Goal: Information Seeking & Learning: Check status

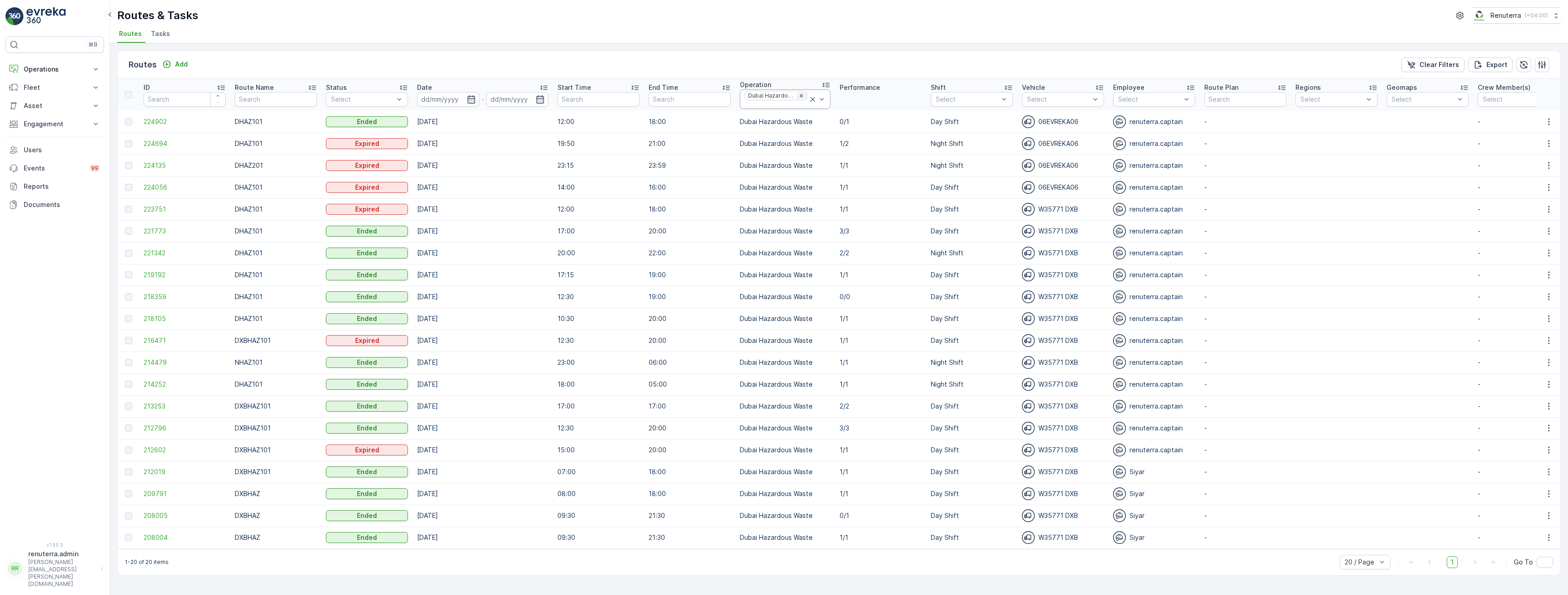
click at [799, 96] on icon "Remove Dubai Hazardous Waste" at bounding box center [801, 96] width 6 height 6
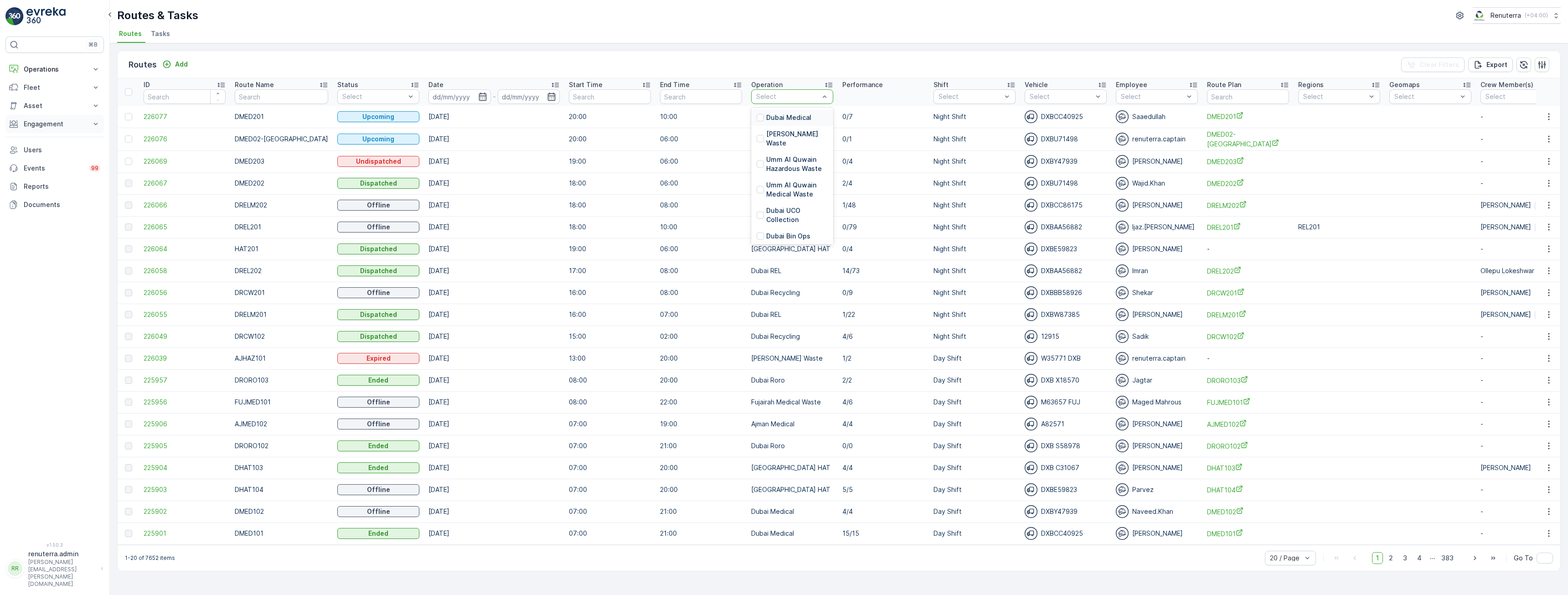
click at [44, 130] on button "Engagement" at bounding box center [55, 124] width 99 height 18
click at [38, 142] on p "Insights" at bounding box center [35, 139] width 23 height 9
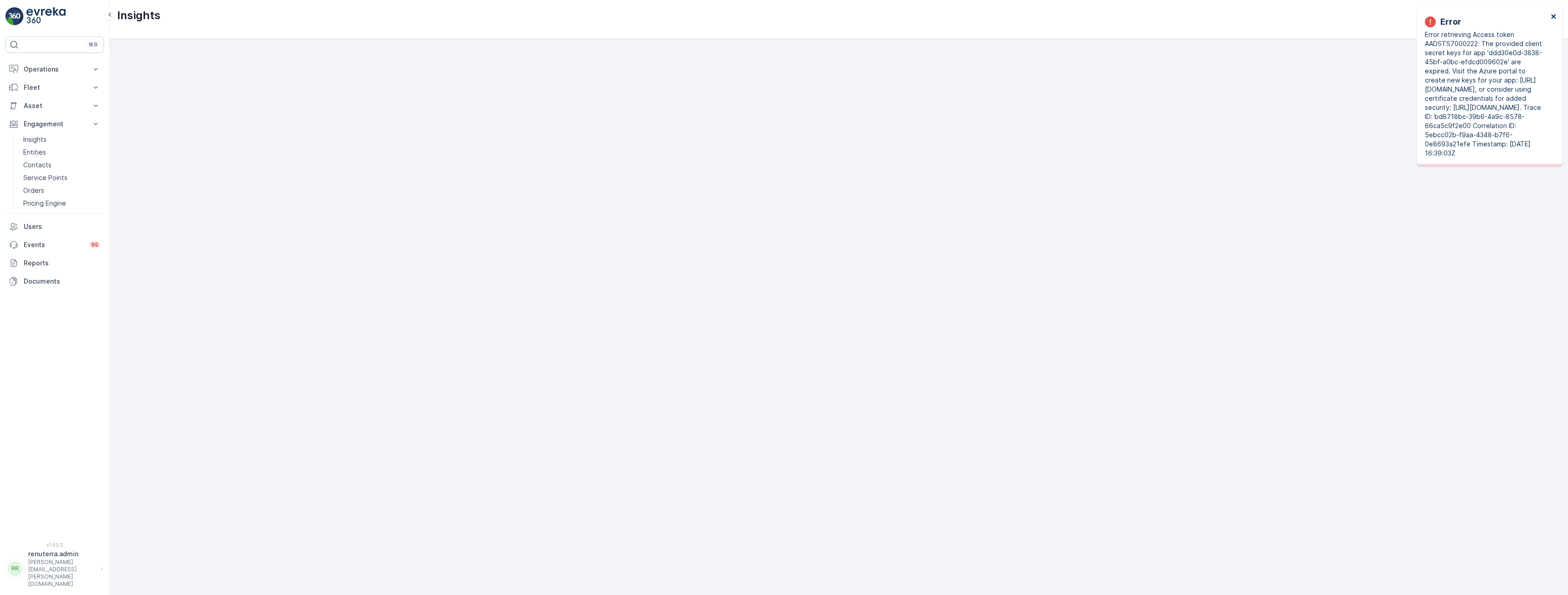
click at [1552, 17] on icon "close" at bounding box center [1554, 16] width 6 height 7
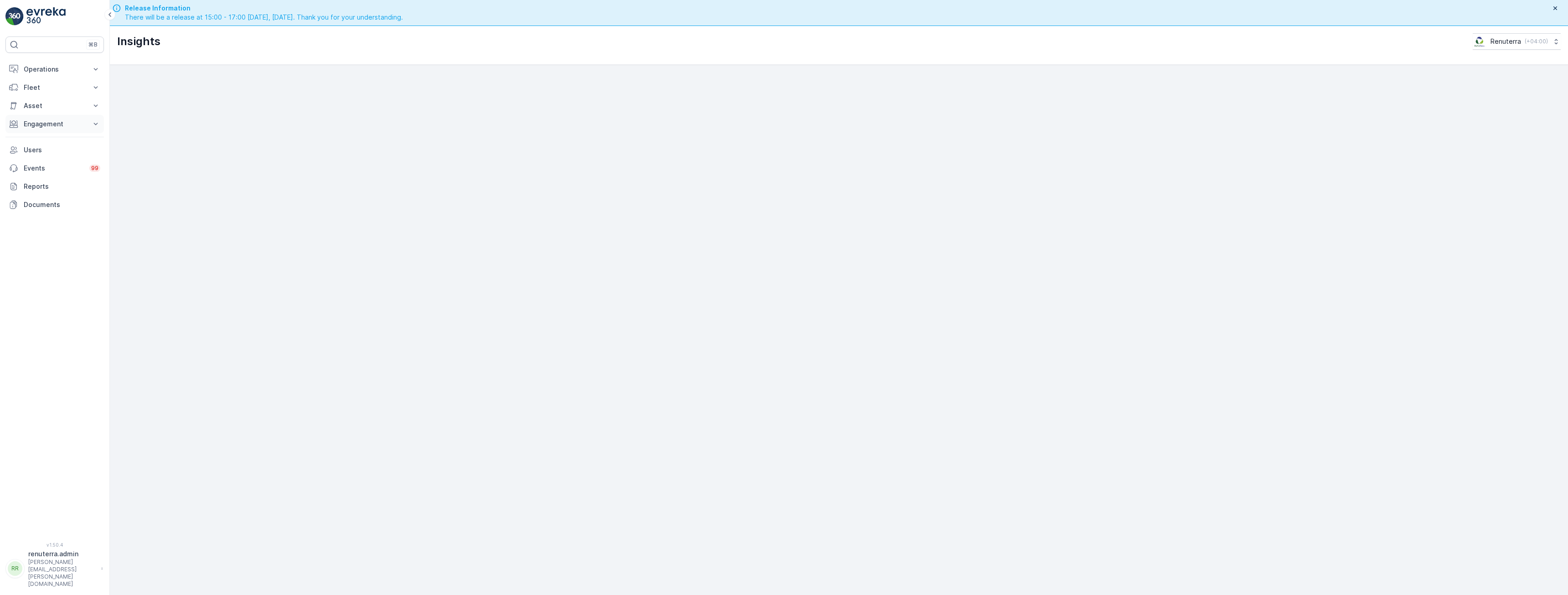
click at [41, 121] on p "Engagement" at bounding box center [55, 124] width 62 height 9
click at [40, 136] on p "Insights" at bounding box center [35, 139] width 23 height 9
click at [1555, 8] on icon "button" at bounding box center [1555, 8] width 7 height 7
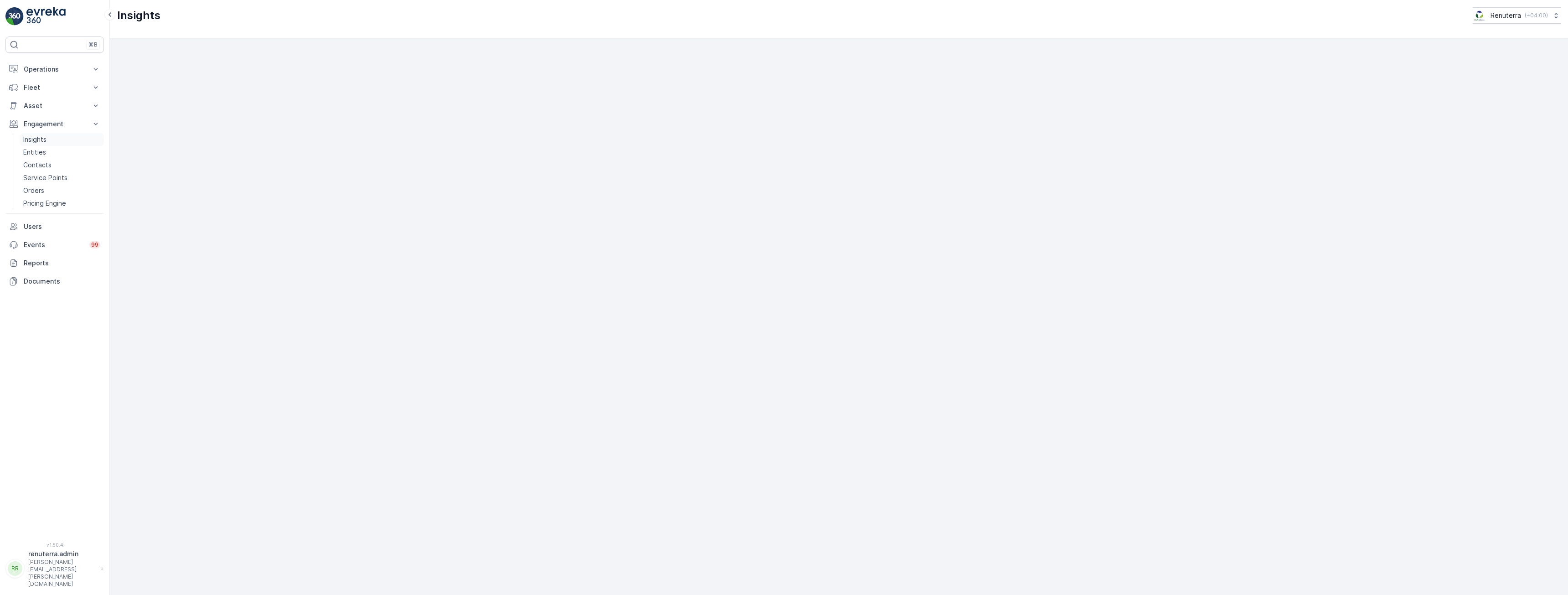
click at [30, 138] on p "Insights" at bounding box center [35, 139] width 23 height 9
click at [48, 122] on p "Engagement" at bounding box center [55, 124] width 62 height 9
click at [39, 153] on p "Entities" at bounding box center [34, 152] width 23 height 9
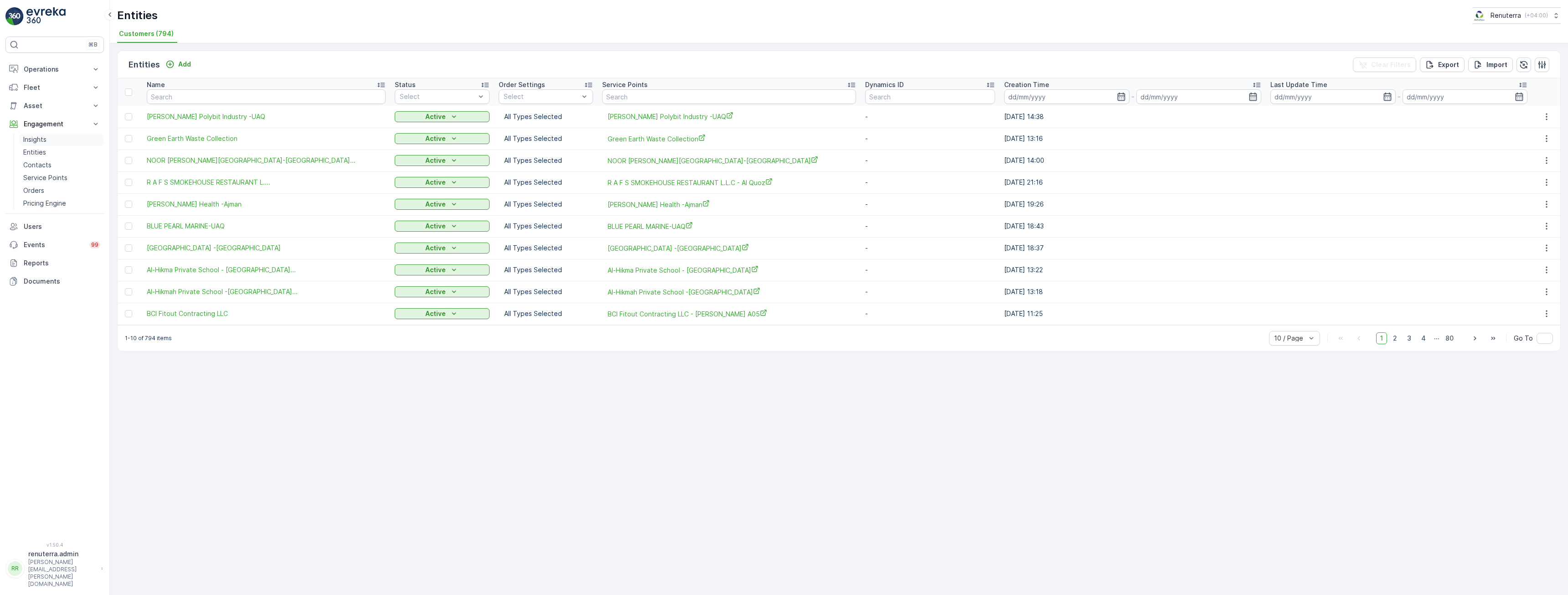
click at [33, 136] on p "Insights" at bounding box center [35, 139] width 23 height 9
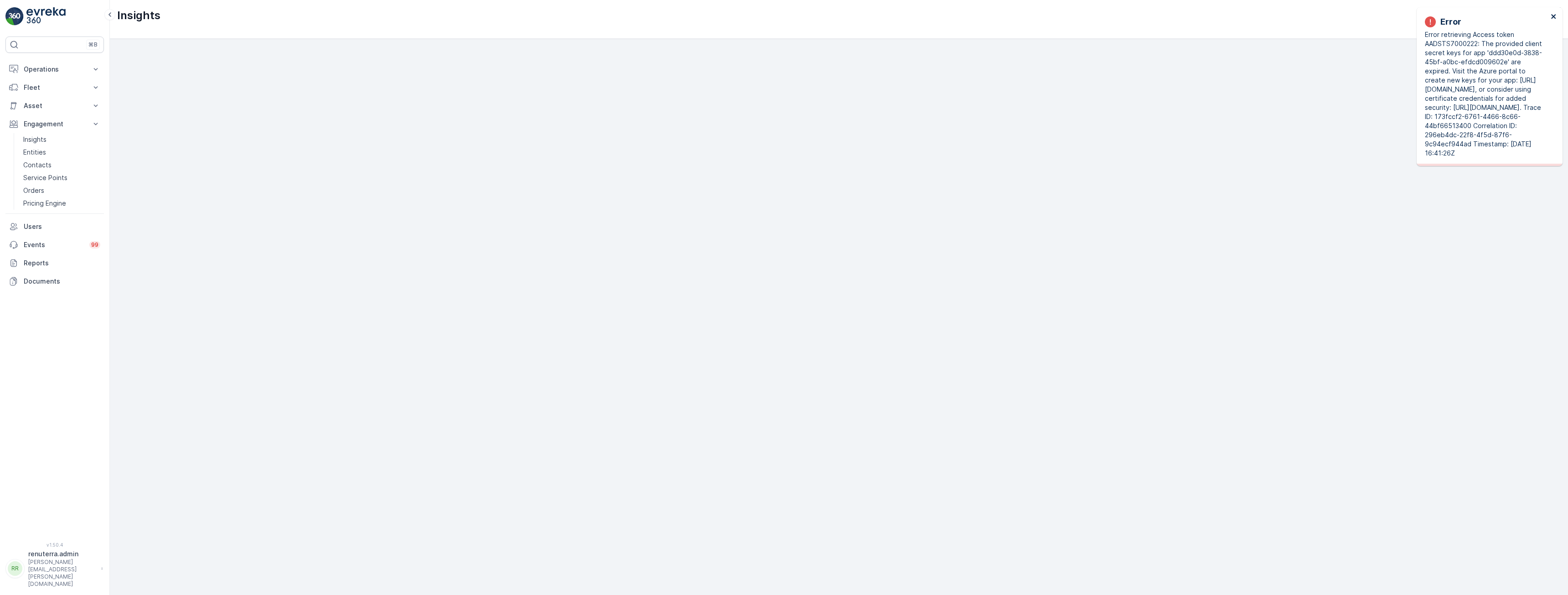
click at [1555, 17] on icon "close" at bounding box center [1553, 16] width 4 height 4
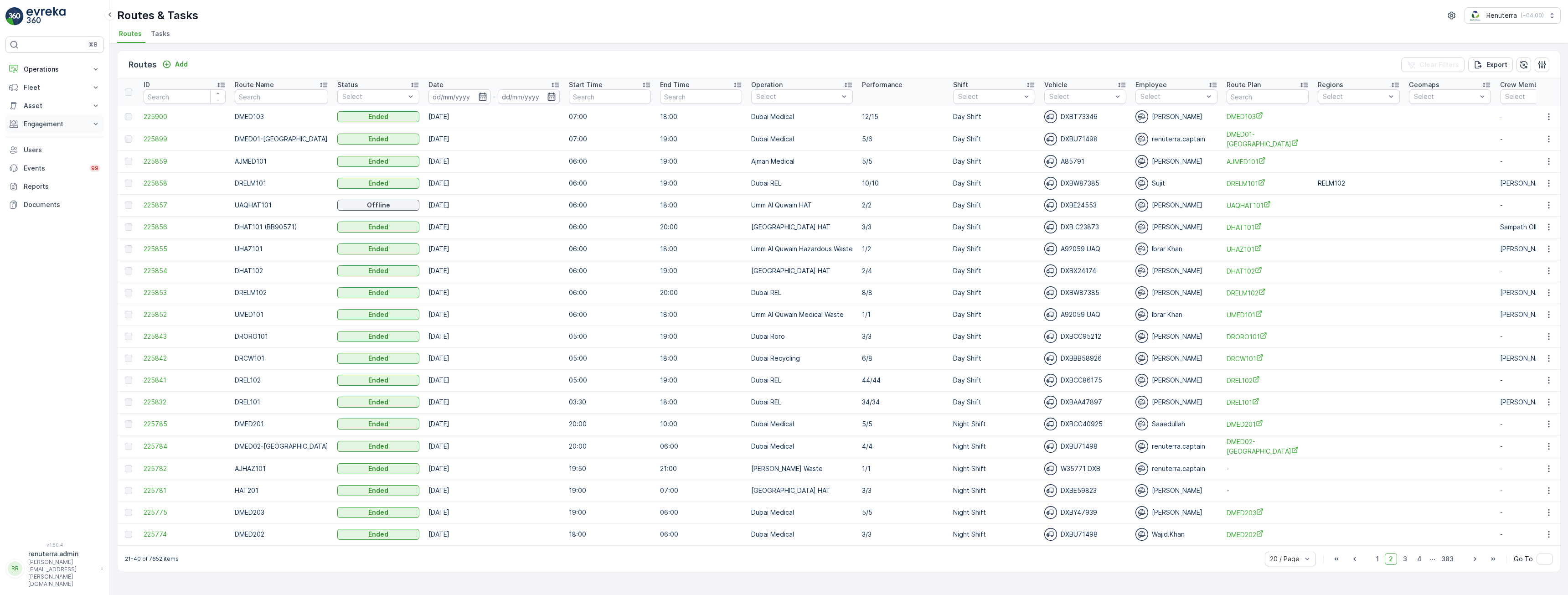
click at [51, 127] on p "Engagement" at bounding box center [55, 124] width 62 height 9
click at [36, 138] on p "Insights" at bounding box center [35, 139] width 23 height 9
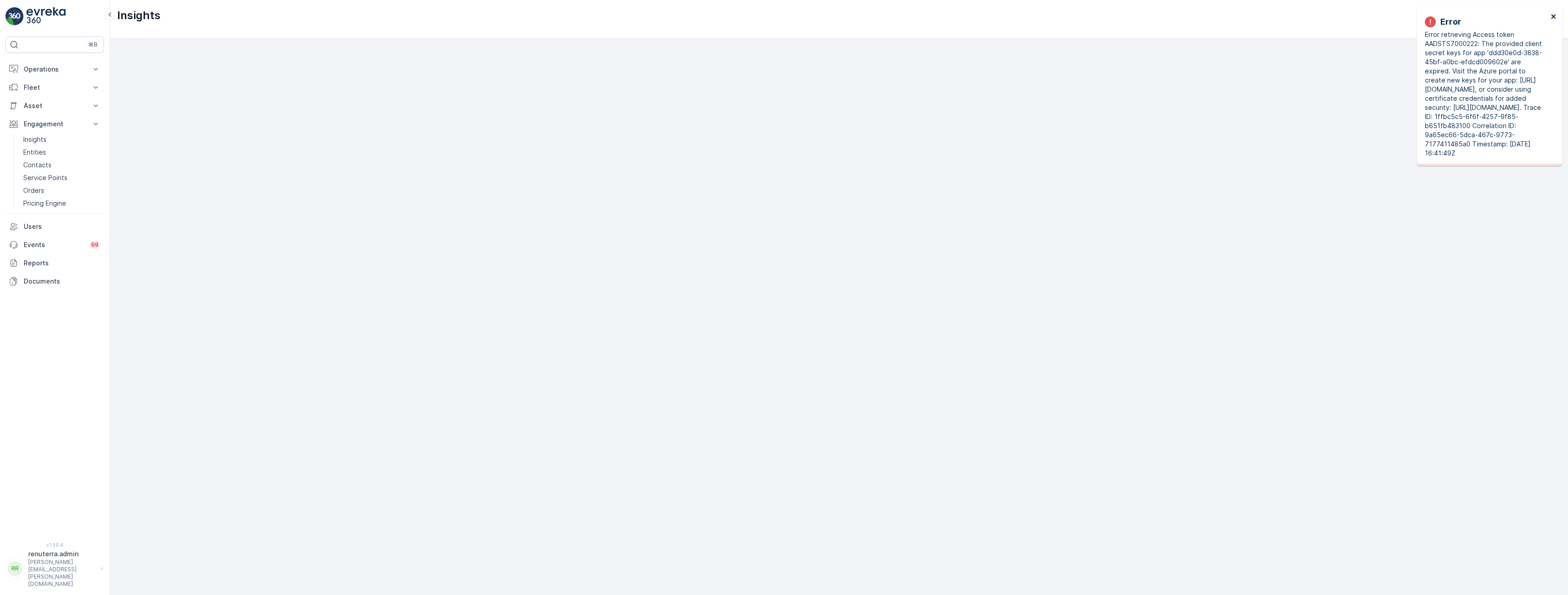
click at [1555, 15] on icon "close" at bounding box center [1553, 16] width 4 height 4
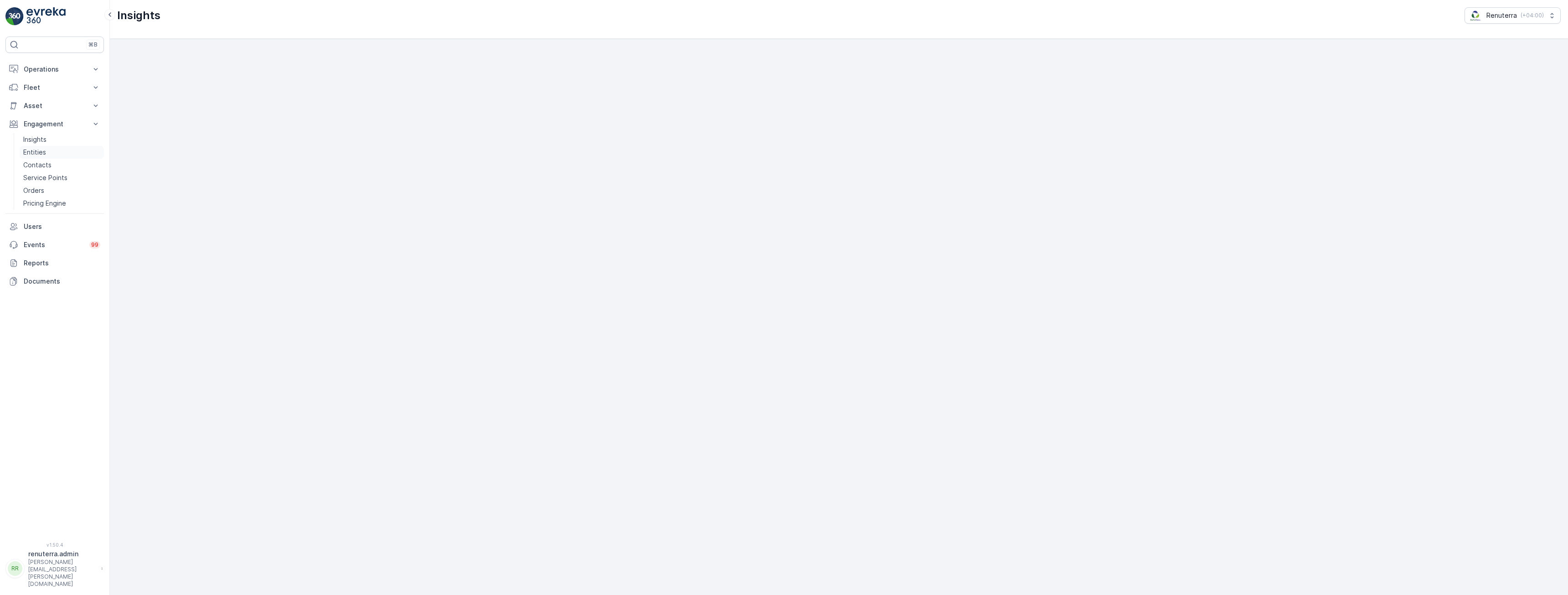
click at [38, 152] on p "Entities" at bounding box center [34, 152] width 23 height 9
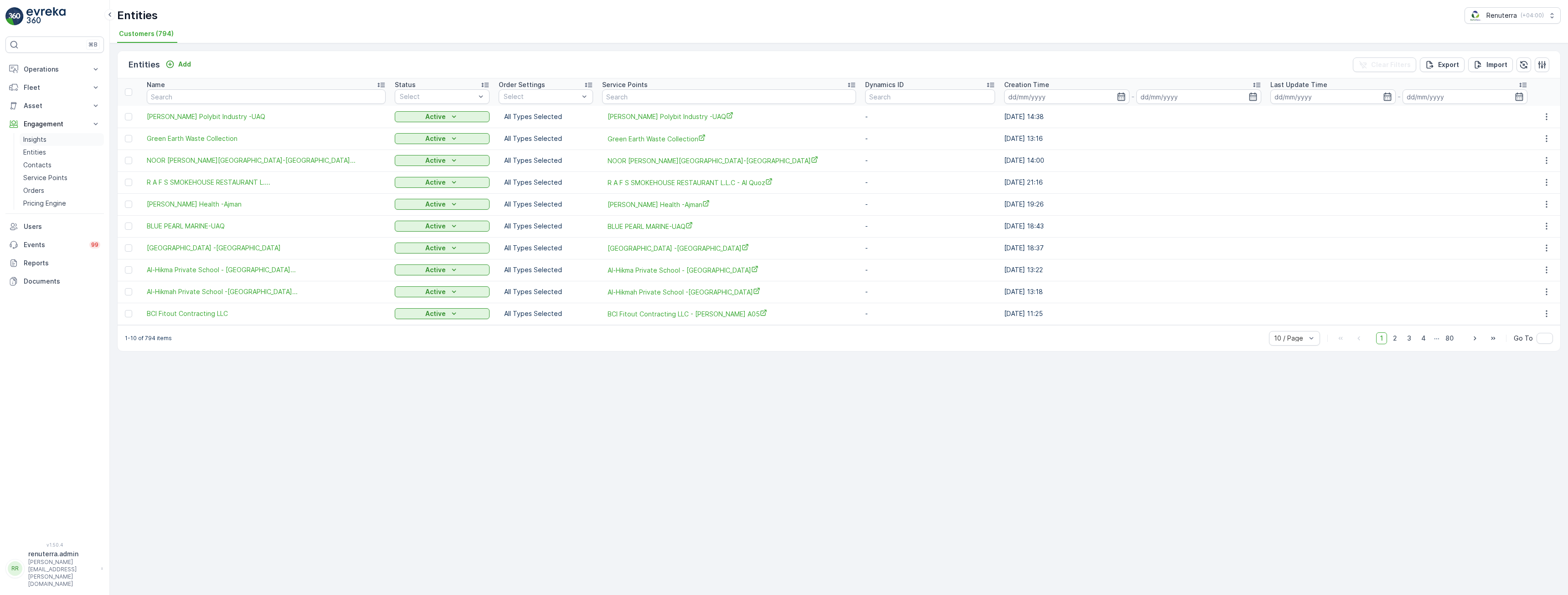
click at [29, 138] on p "Insights" at bounding box center [35, 139] width 23 height 9
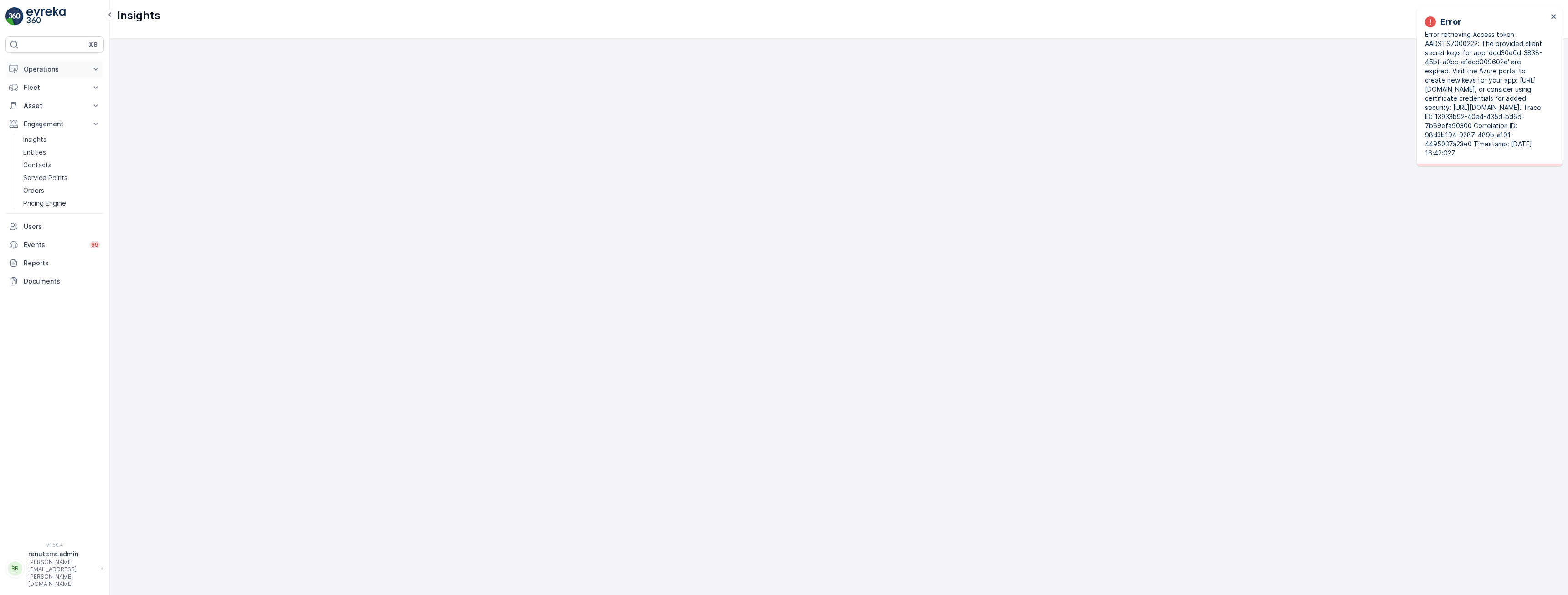
click at [44, 66] on p "Operations" at bounding box center [55, 69] width 62 height 9
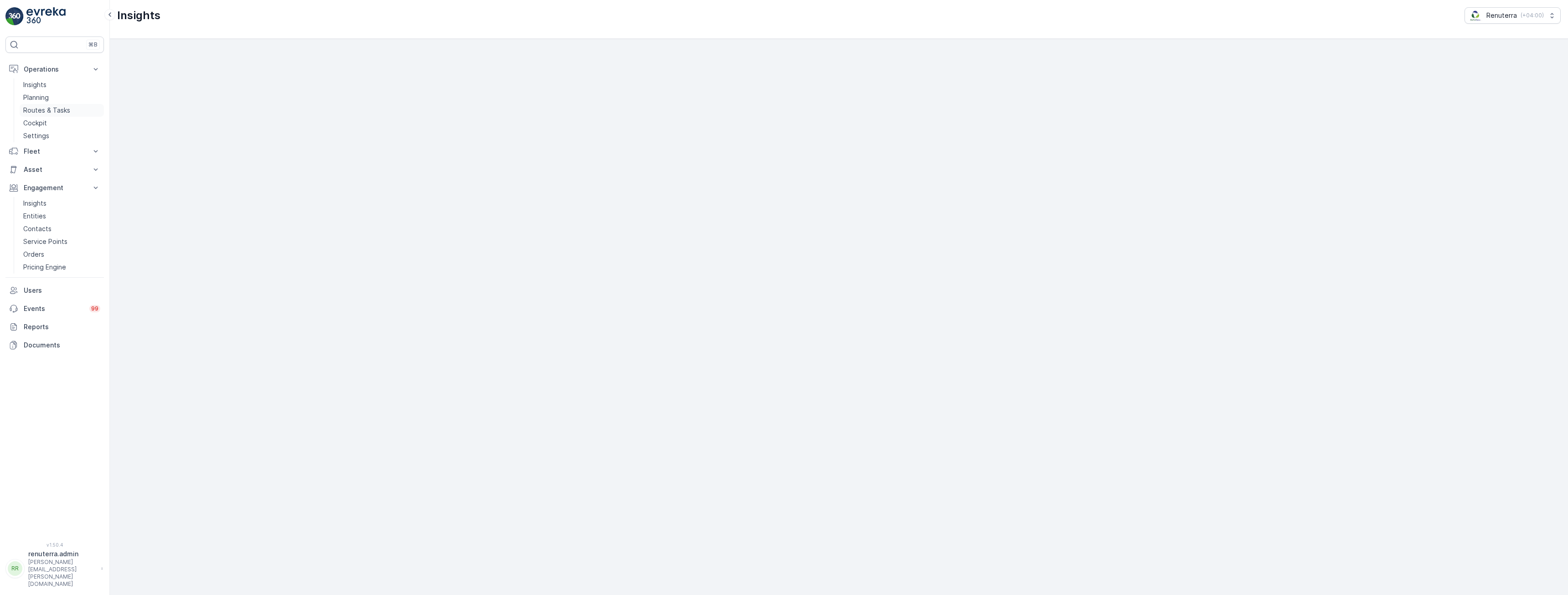
click at [40, 110] on p "Routes & Tasks" at bounding box center [46, 110] width 47 height 9
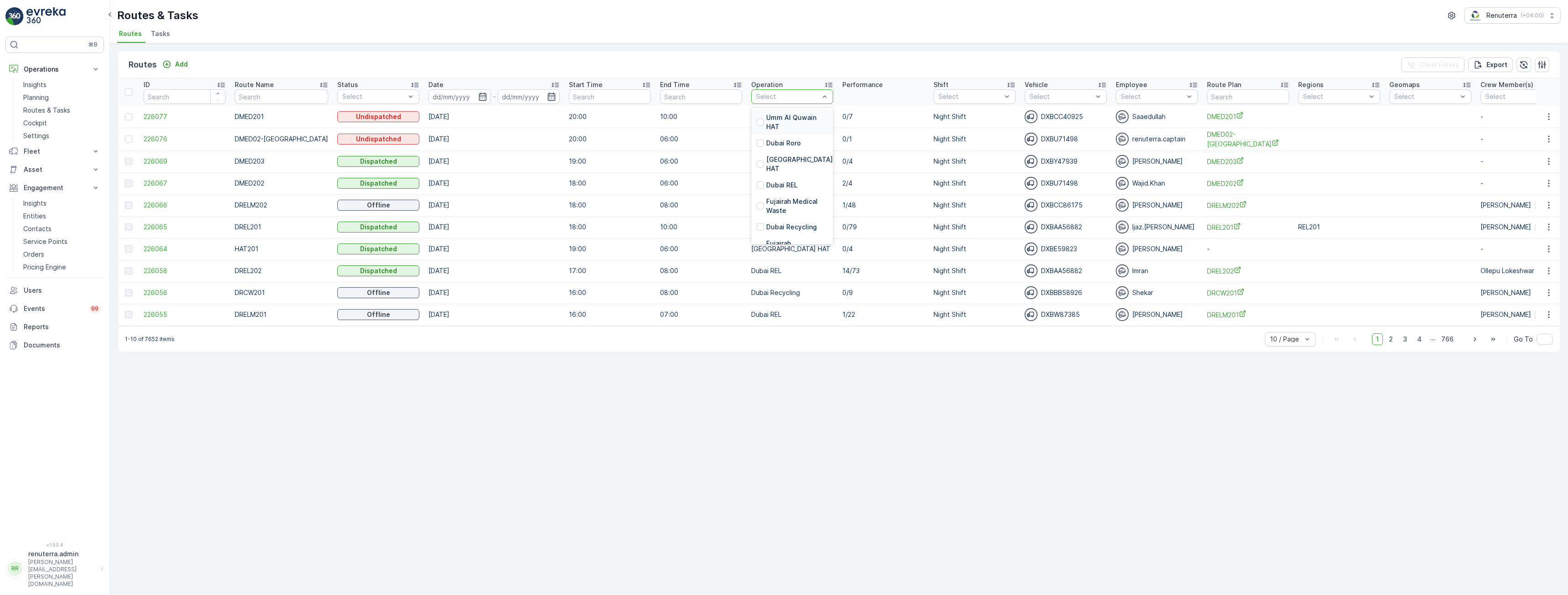
click at [774, 98] on div at bounding box center [788, 97] width 65 height 7
type input "aj"
click at [772, 125] on p "[PERSON_NAME] Waste" at bounding box center [797, 122] width 61 height 18
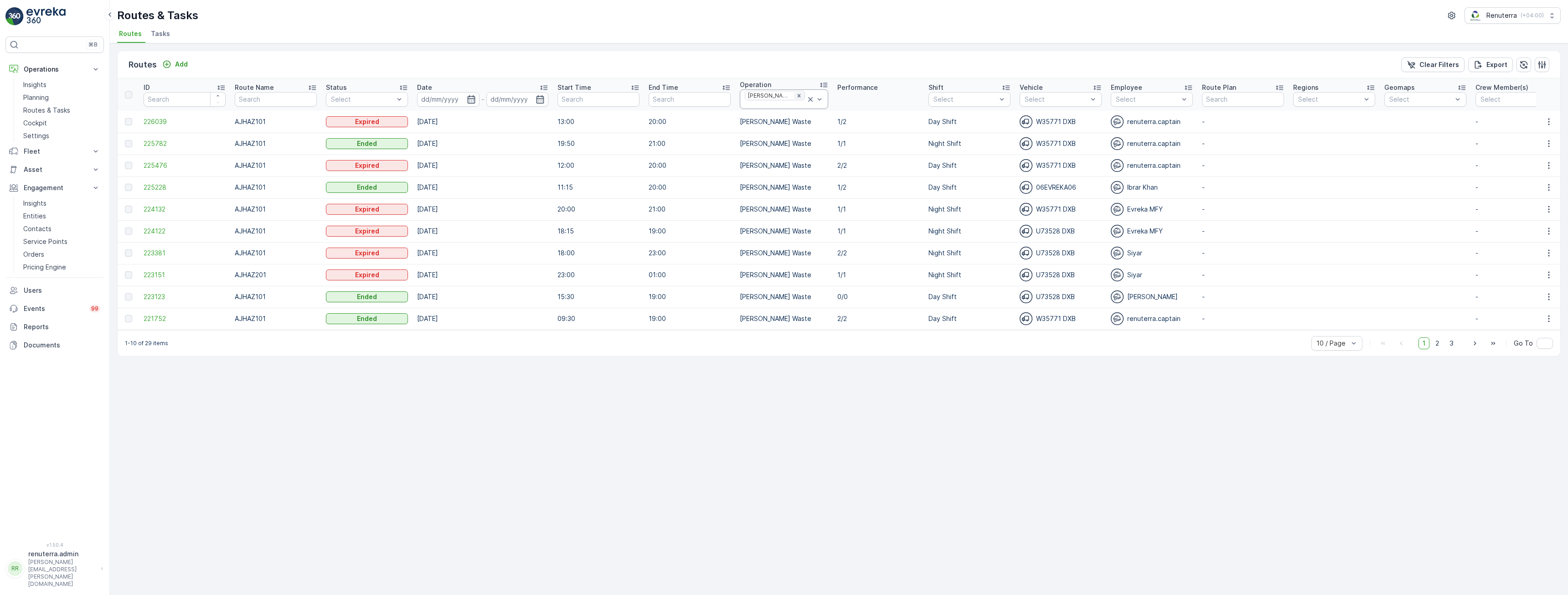
click at [802, 94] on icon "Remove Ajman Hazardous Waste" at bounding box center [799, 96] width 6 height 6
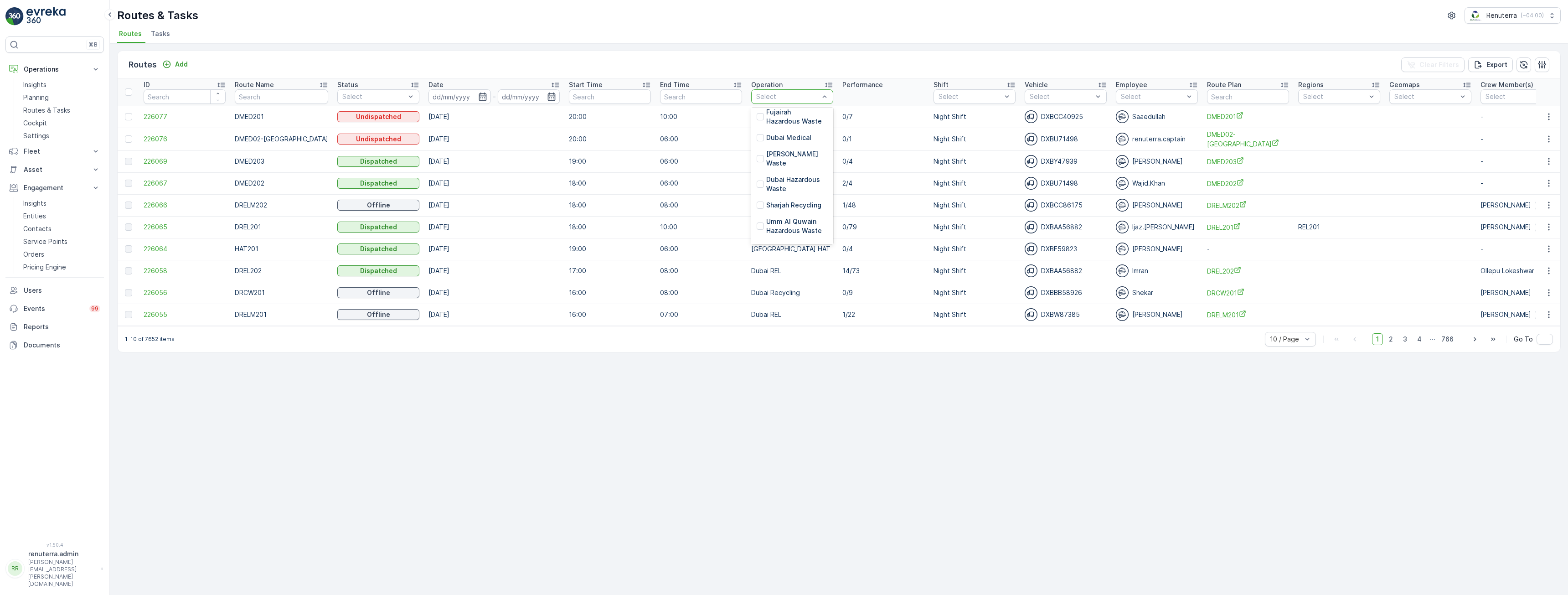
scroll to position [137, 0]
click at [783, 211] on p "Umm Al Quwain Hazardous Waste" at bounding box center [797, 220] width 61 height 18
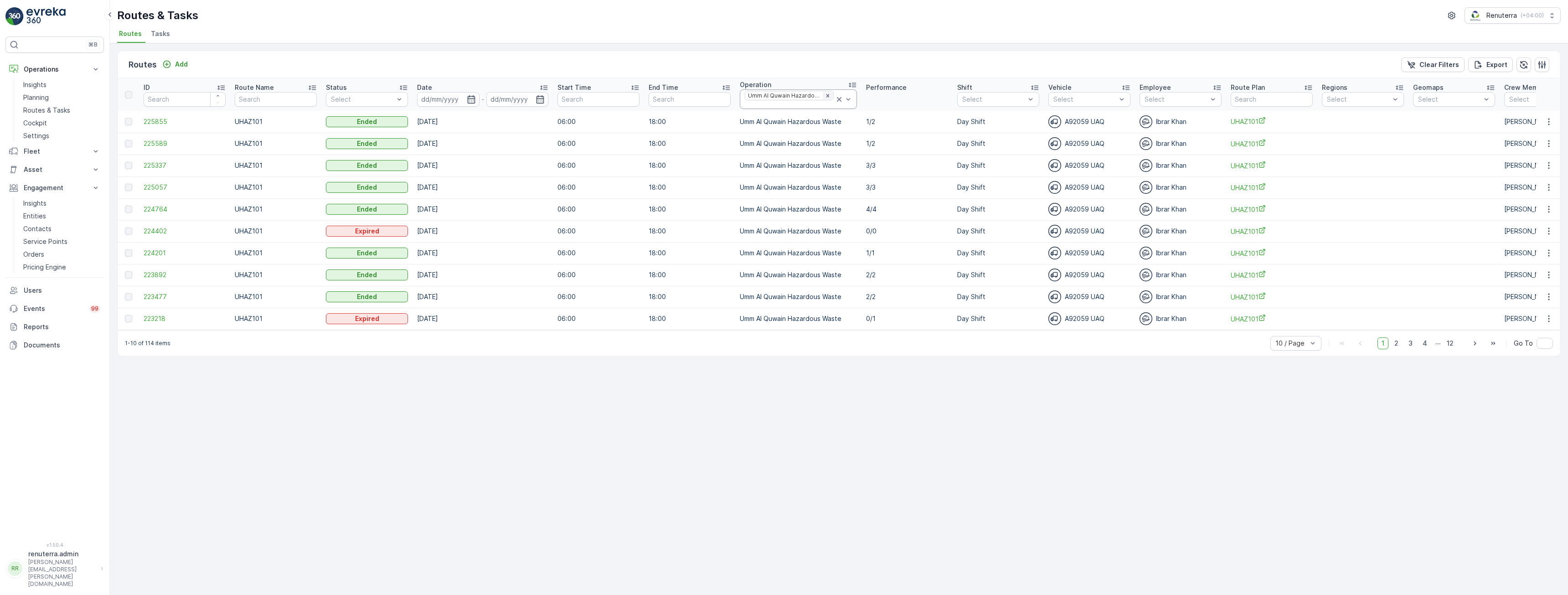
click at [823, 94] on div "Remove Umm Al Quwain Hazardous Waste" at bounding box center [828, 96] width 10 height 7
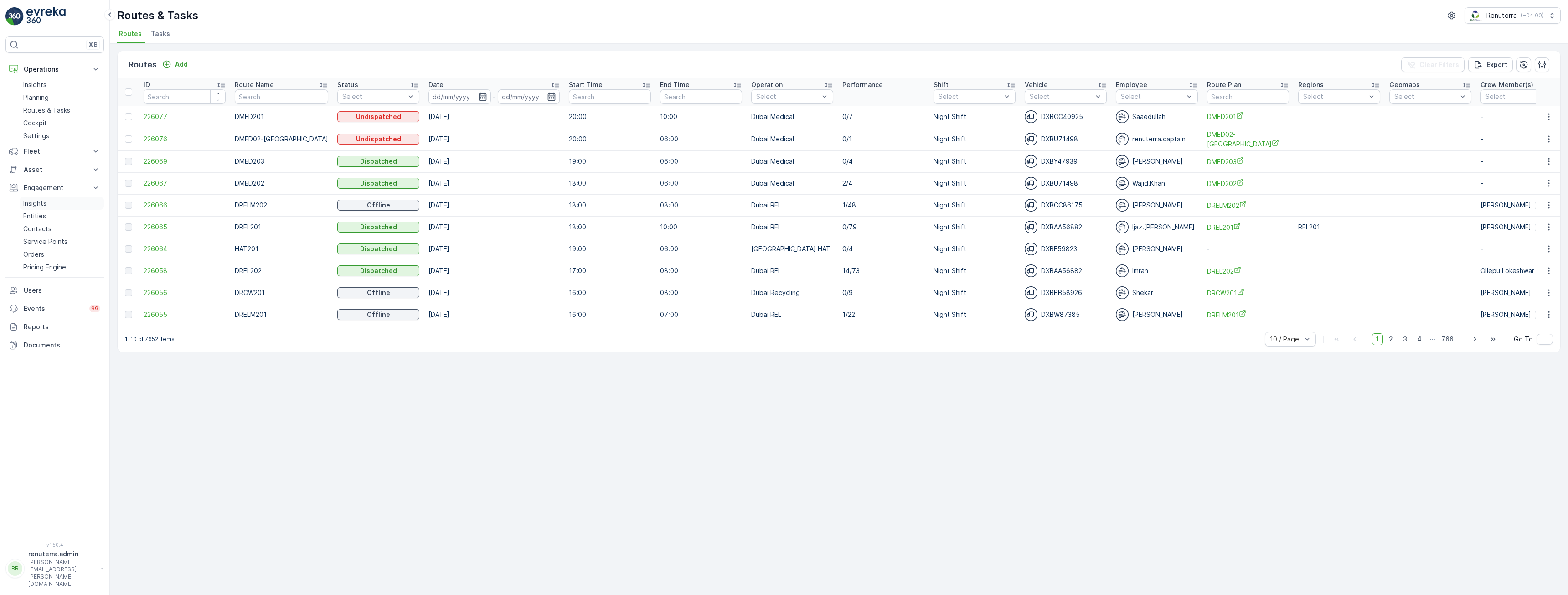
click at [37, 206] on p "Insights" at bounding box center [35, 203] width 23 height 9
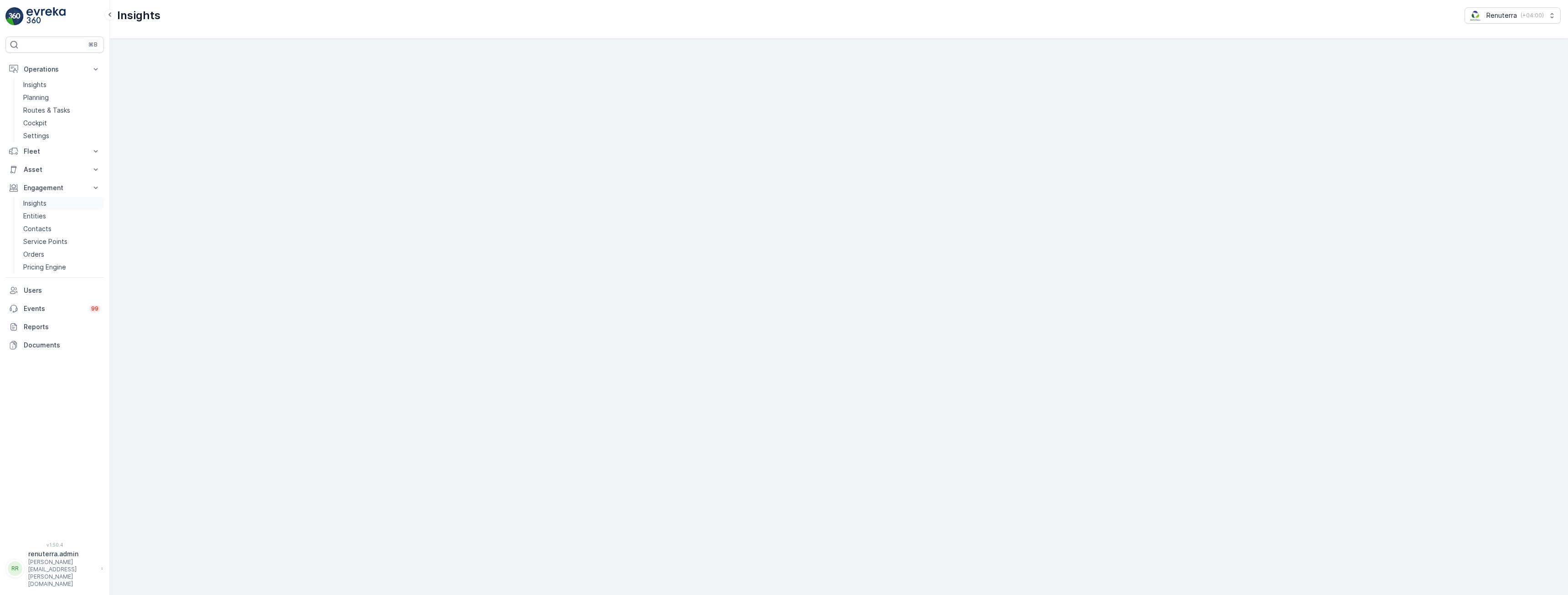
click at [43, 206] on p "Insights" at bounding box center [35, 203] width 23 height 9
click at [35, 202] on p "Insights" at bounding box center [35, 203] width 23 height 9
click at [32, 202] on p "Insights" at bounding box center [35, 203] width 23 height 9
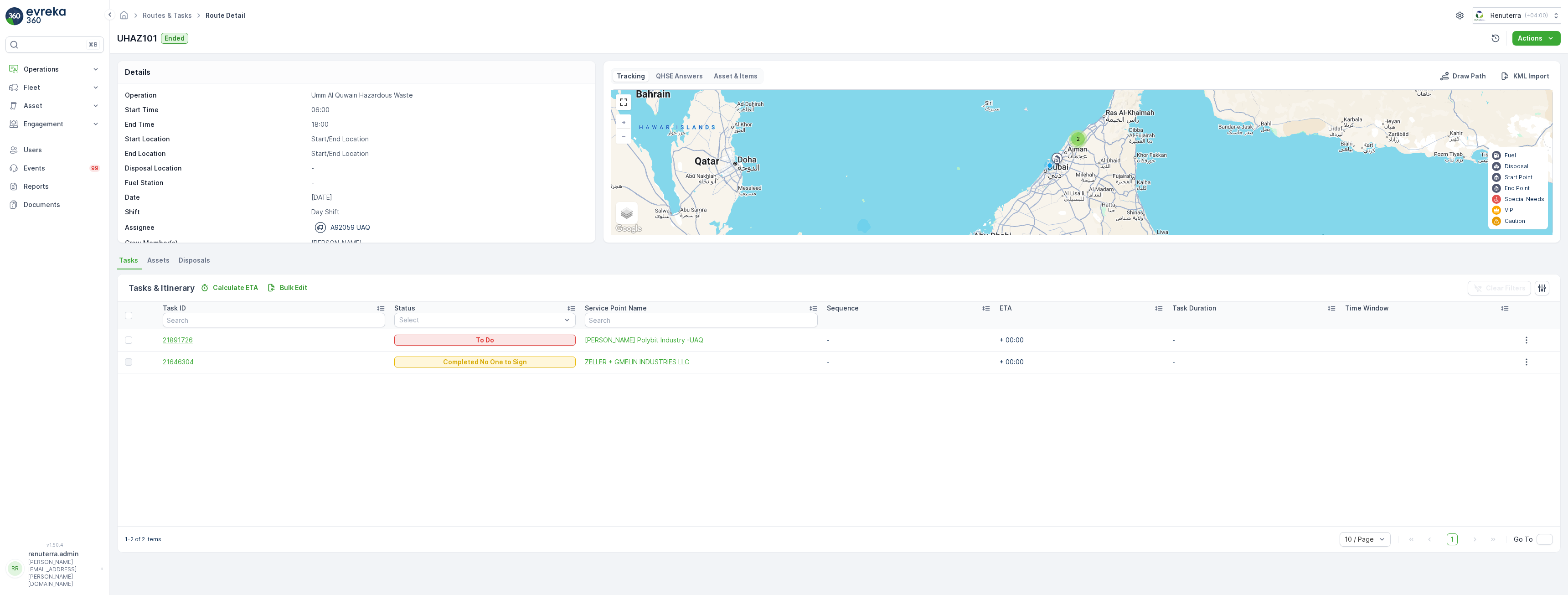
click at [181, 339] on span "21891726" at bounding box center [273, 340] width 222 height 9
click at [177, 361] on span "21646304" at bounding box center [273, 362] width 222 height 9
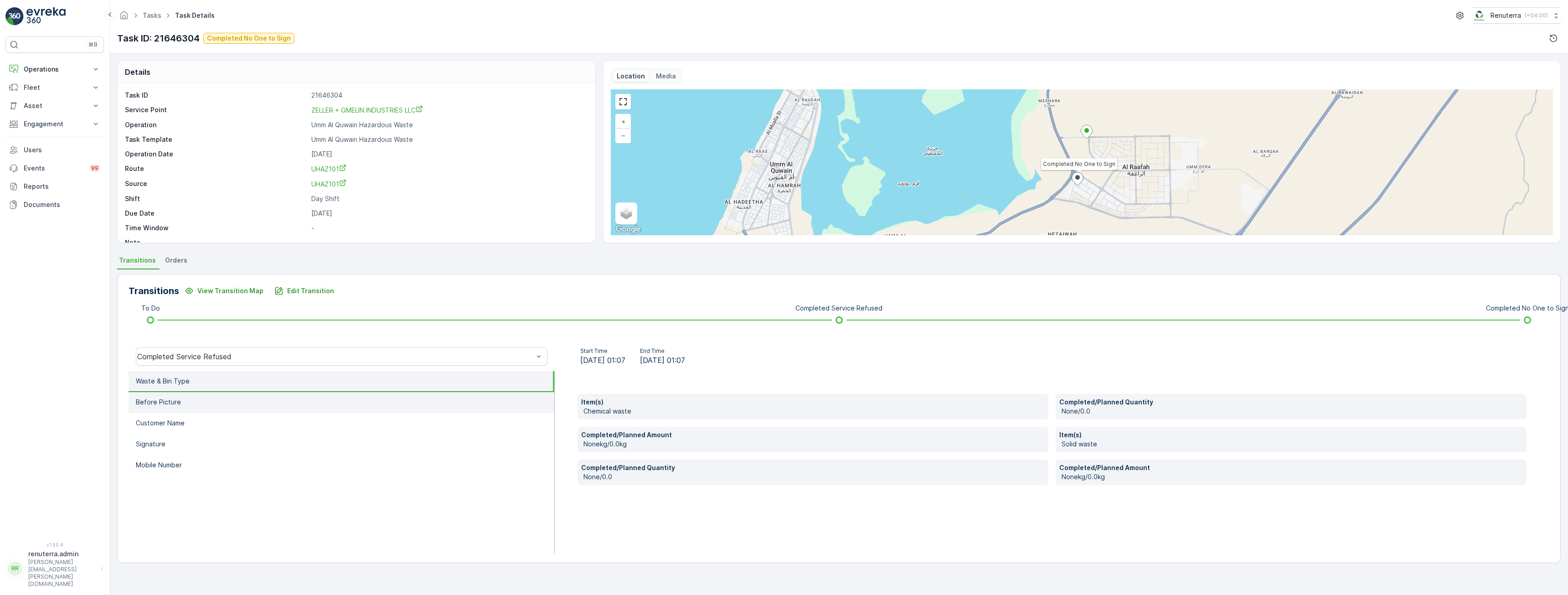
click at [159, 403] on p "Before Picture" at bounding box center [158, 402] width 45 height 9
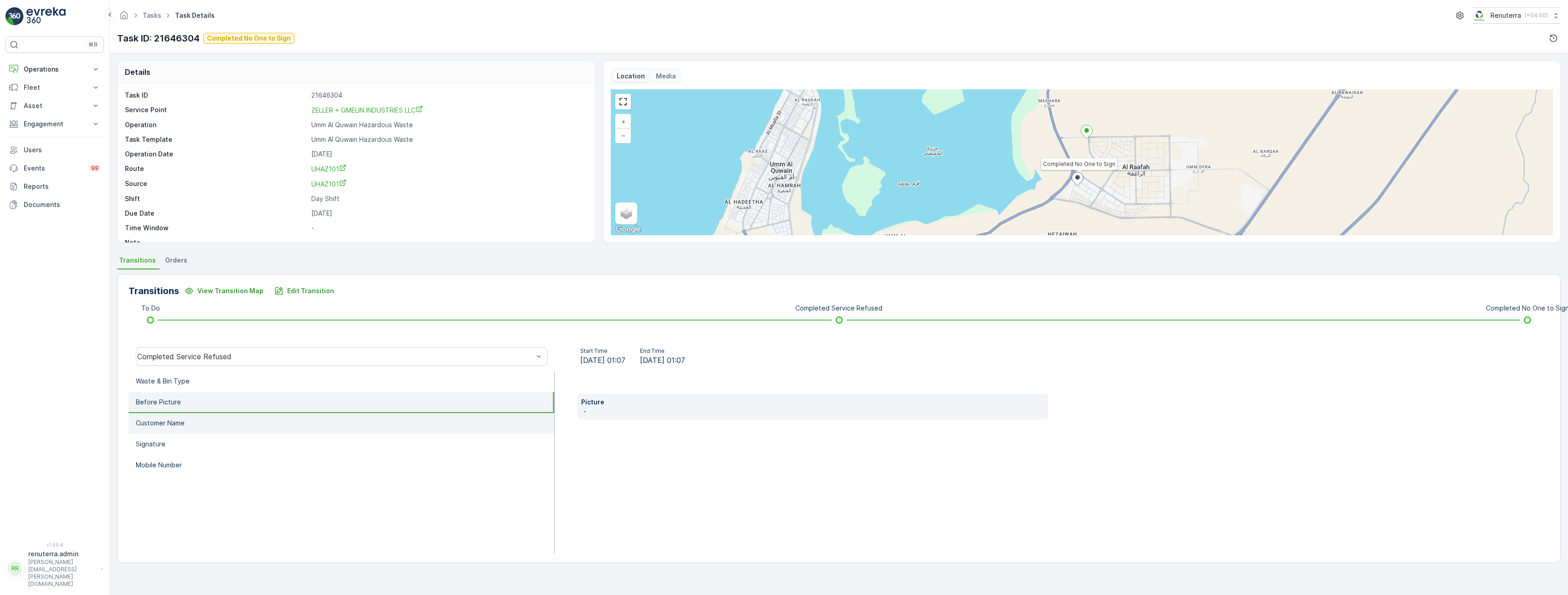
click at [163, 424] on p "Customer Name" at bounding box center [160, 423] width 49 height 9
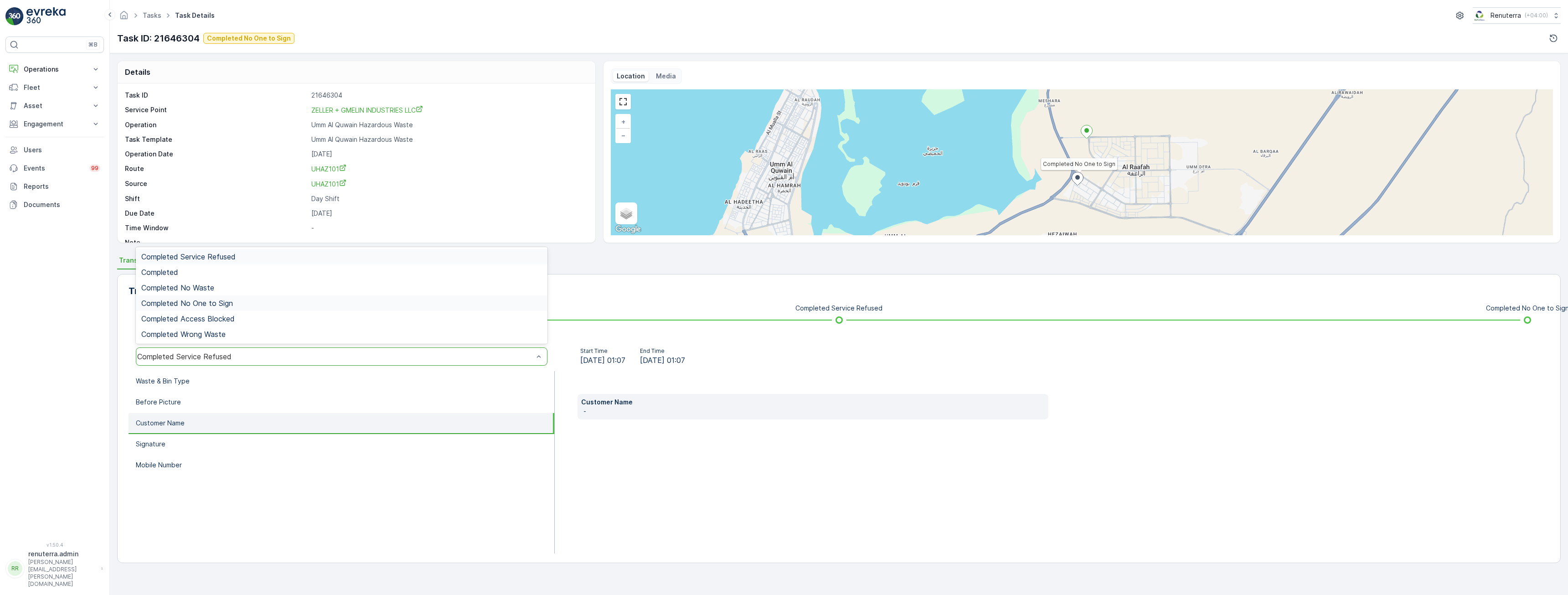
click at [222, 303] on span "Completed No One to Sign" at bounding box center [187, 303] width 92 height 8
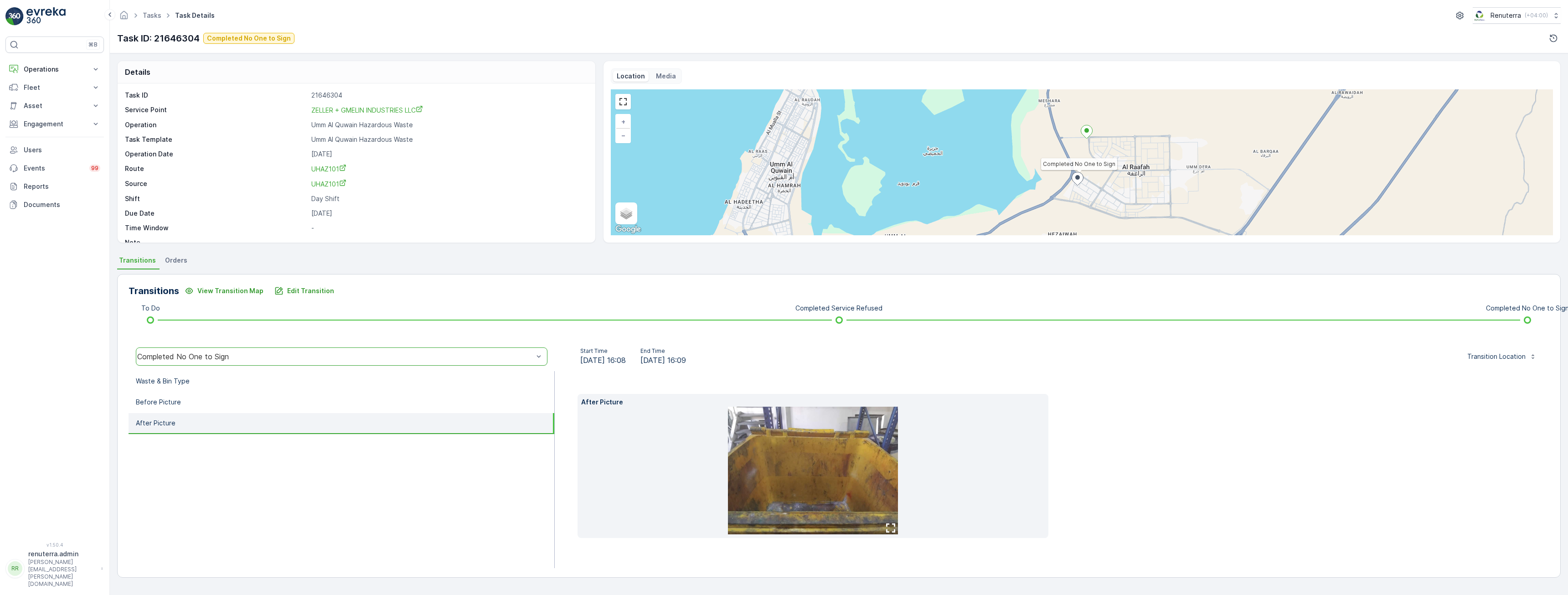
click at [616, 302] on div "Transitions View Transition Map Edit Transition To Do Completed Service Refused…" at bounding box center [839, 426] width 1444 height 304
click at [173, 404] on p "Before Picture" at bounding box center [158, 402] width 45 height 9
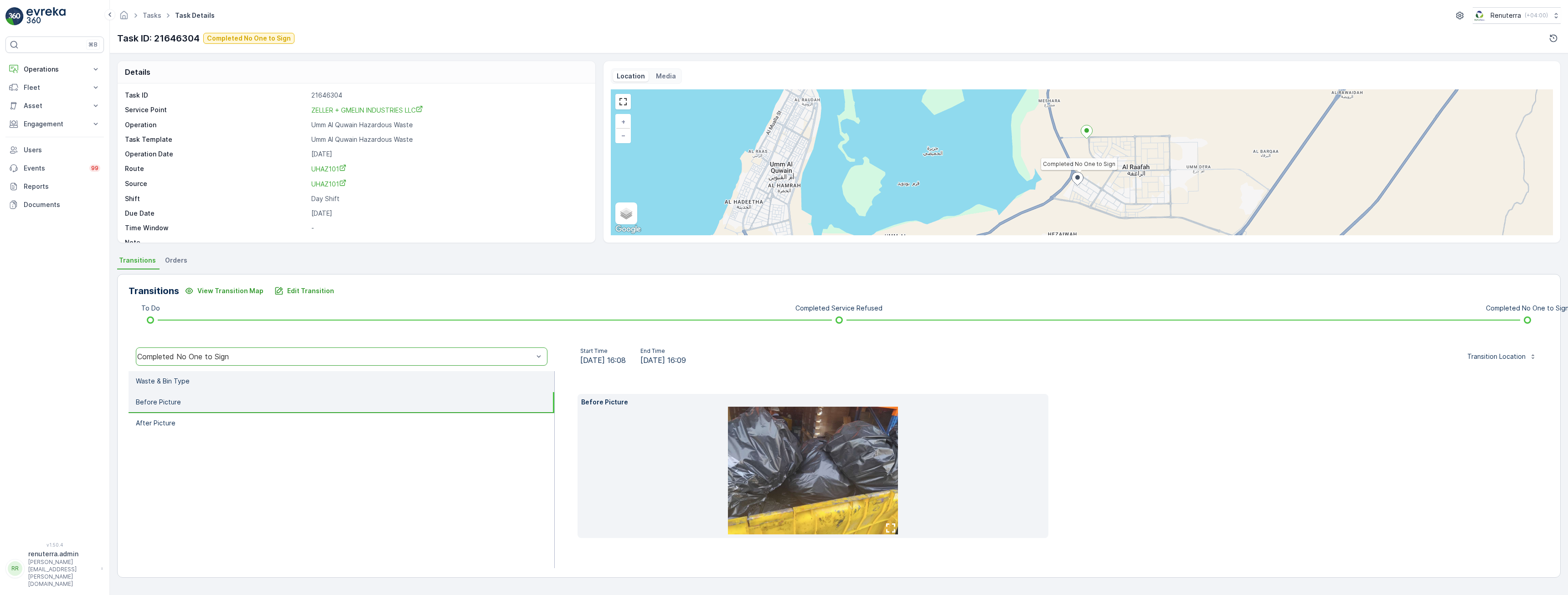
click at [177, 383] on p "Waste & Bin Type" at bounding box center [163, 381] width 54 height 9
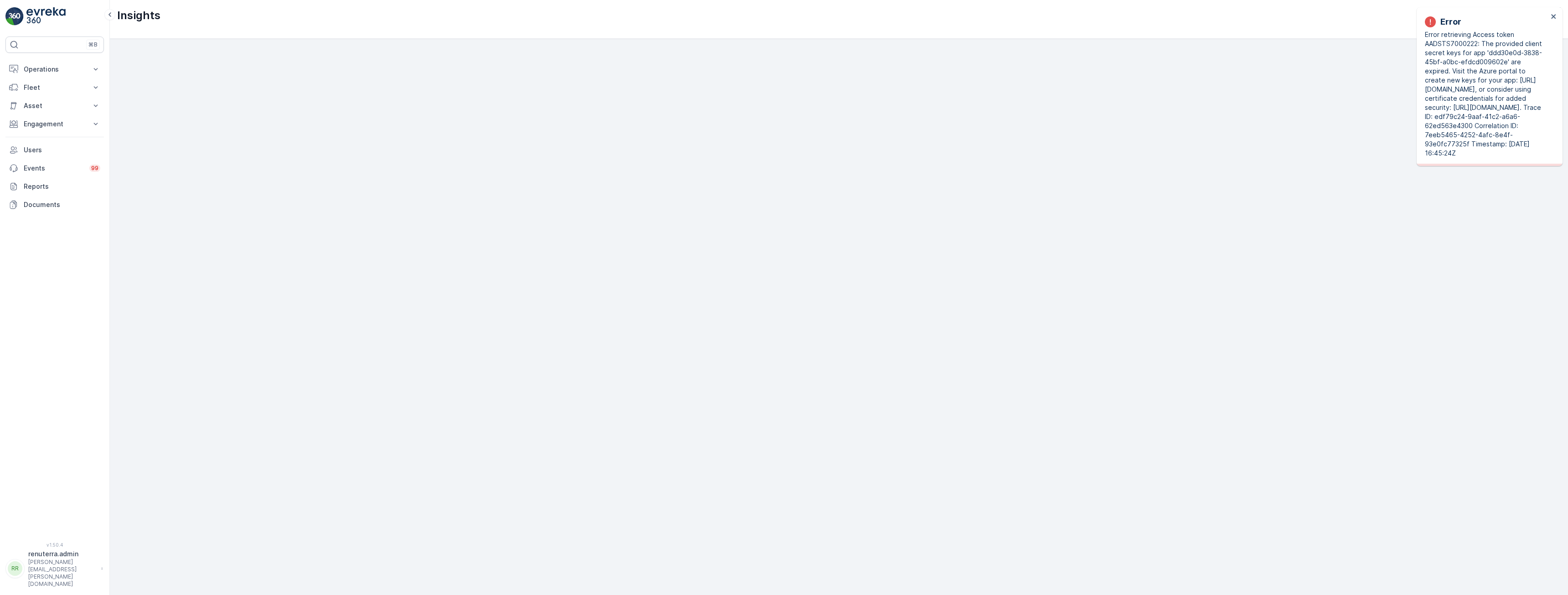
click at [964, 245] on div at bounding box center [839, 332] width 1444 height 542
drag, startPoint x: 1469, startPoint y: 161, endPoint x: 1418, endPoint y: 10, distance: 159.4
click at [1418, 10] on div "Error Error retrieving Access token AADSTS7000222: The provided client secret k…" at bounding box center [1489, 86] width 146 height 159
copy div "Error Error retrieving Access token AADSTS7000222: The provided client secret k…"
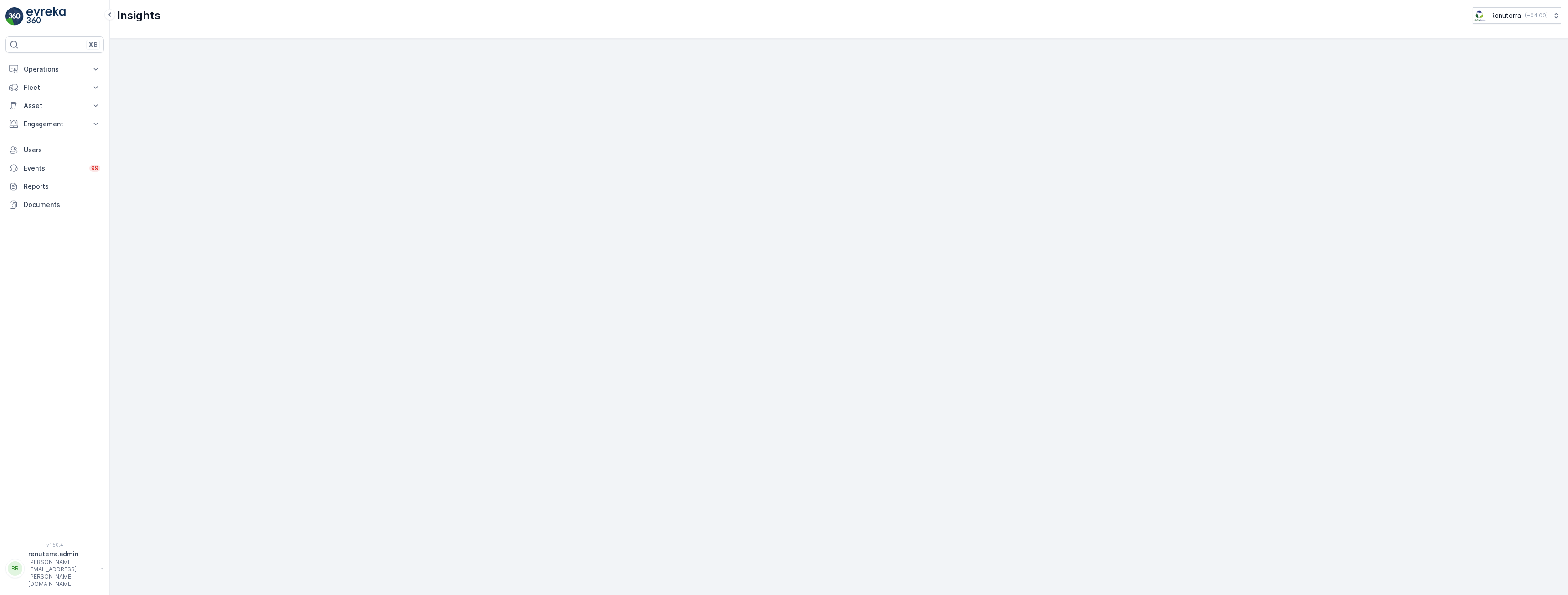
drag, startPoint x: 38, startPoint y: 124, endPoint x: 35, endPoint y: 146, distance: 22.2
click at [38, 124] on p "Engagement" at bounding box center [55, 124] width 62 height 9
click at [37, 141] on p "Insights" at bounding box center [35, 139] width 23 height 9
